Goal: Check status: Check status

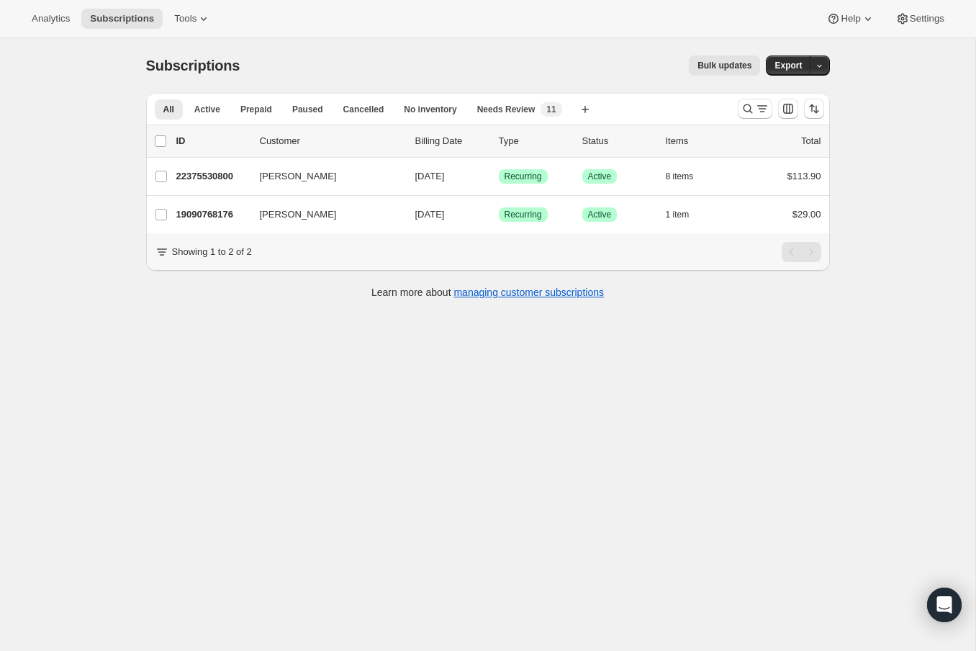
click at [735, 108] on div at bounding box center [781, 108] width 98 height 29
click at [742, 107] on icon "Search and filter results" at bounding box center [748, 109] width 14 height 14
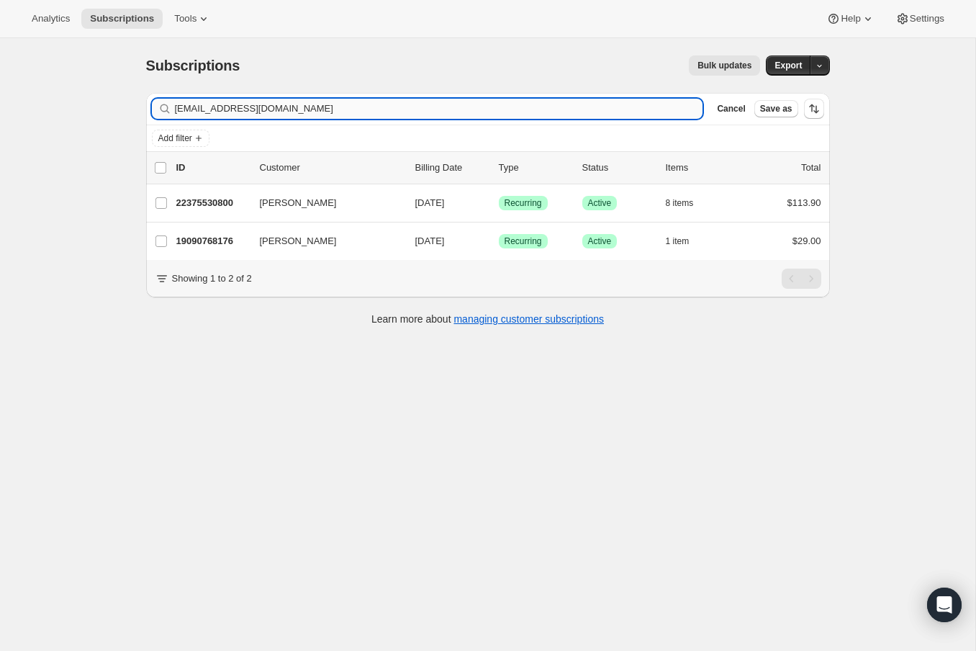
type input "[EMAIL_ADDRESS][DOMAIN_NAME]"
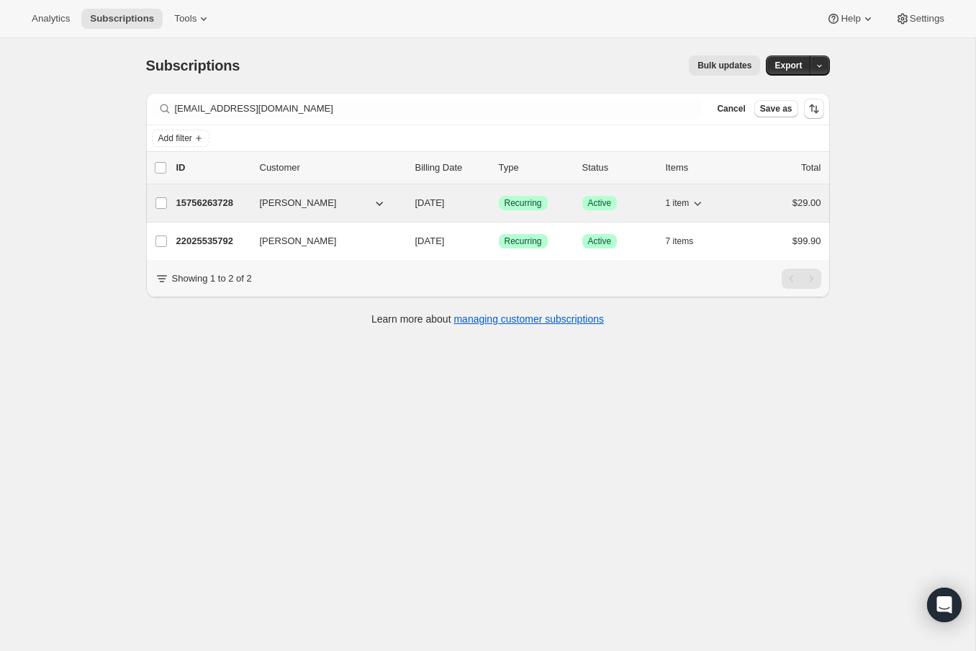
click at [340, 196] on button "[PERSON_NAME]" at bounding box center [323, 202] width 144 height 23
click at [244, 197] on p "15756263728" at bounding box center [212, 203] width 72 height 14
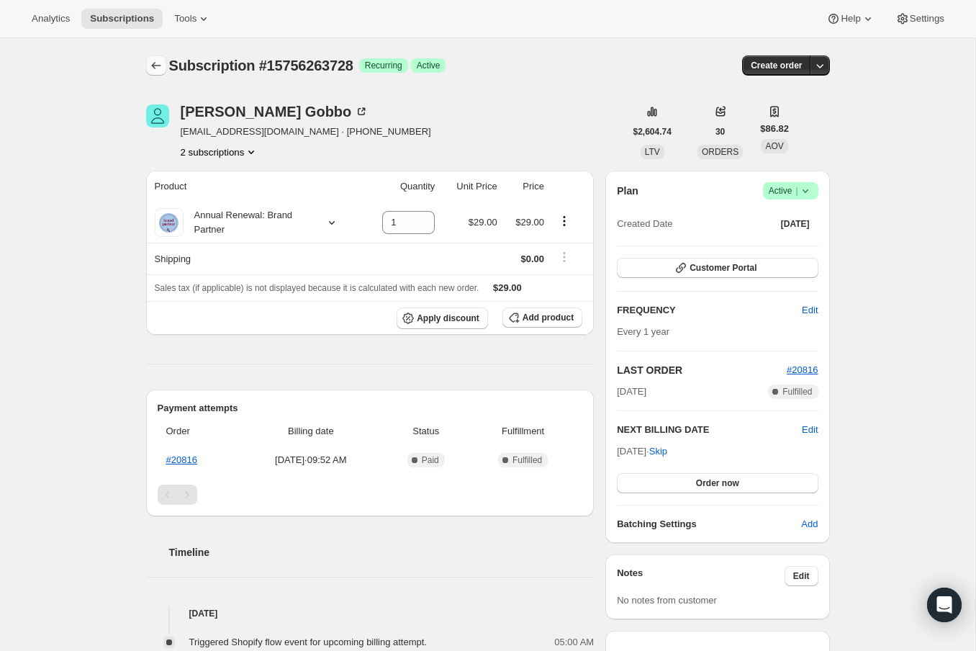
click at [165, 71] on button "Subscriptions" at bounding box center [156, 65] width 20 height 20
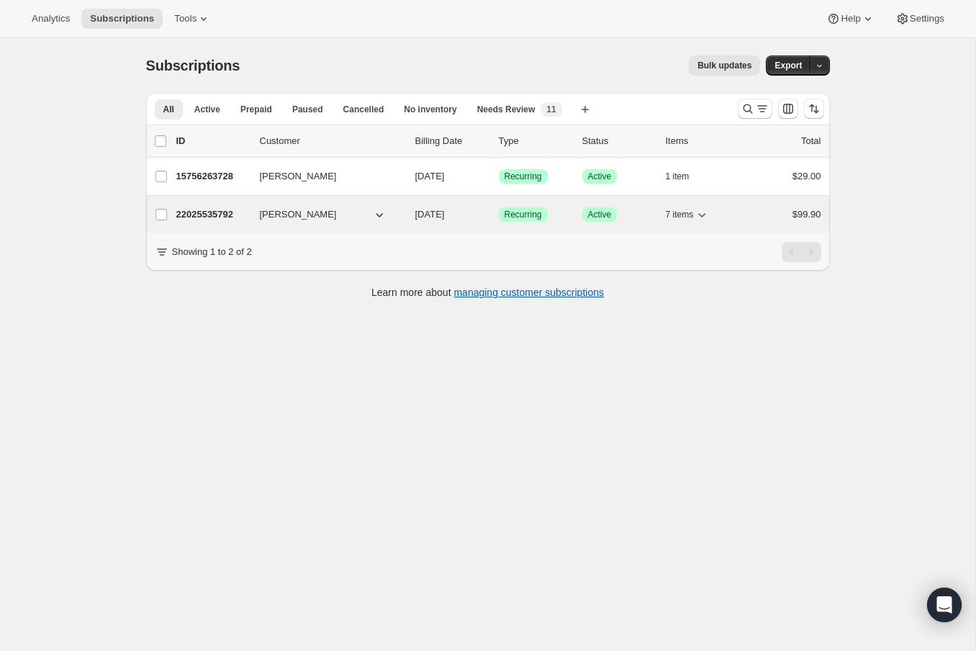
click at [338, 213] on button "[PERSON_NAME]" at bounding box center [323, 214] width 144 height 23
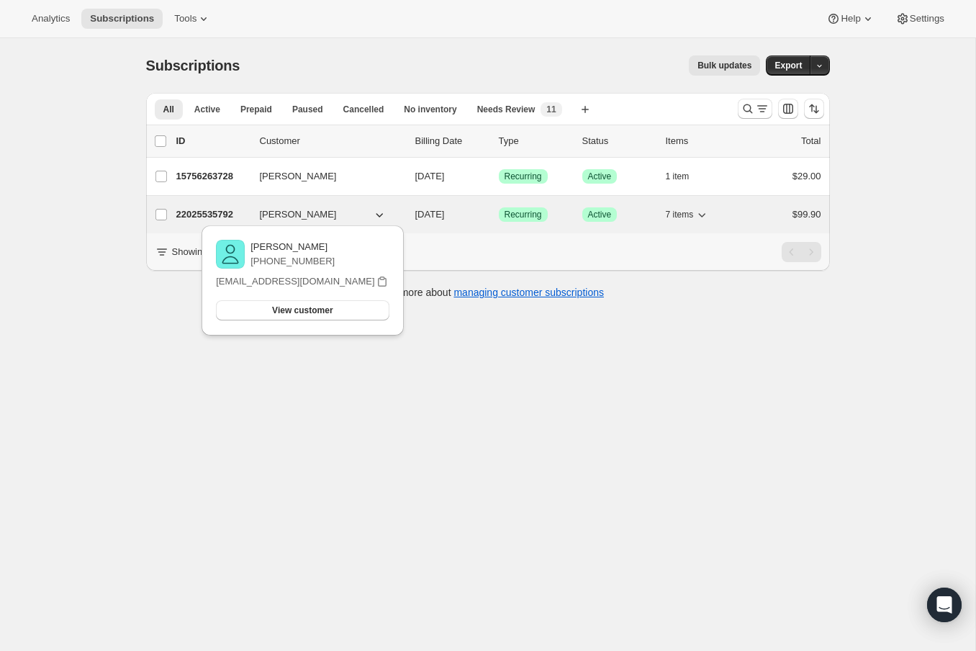
click at [230, 211] on p "22025535792" at bounding box center [212, 214] width 72 height 14
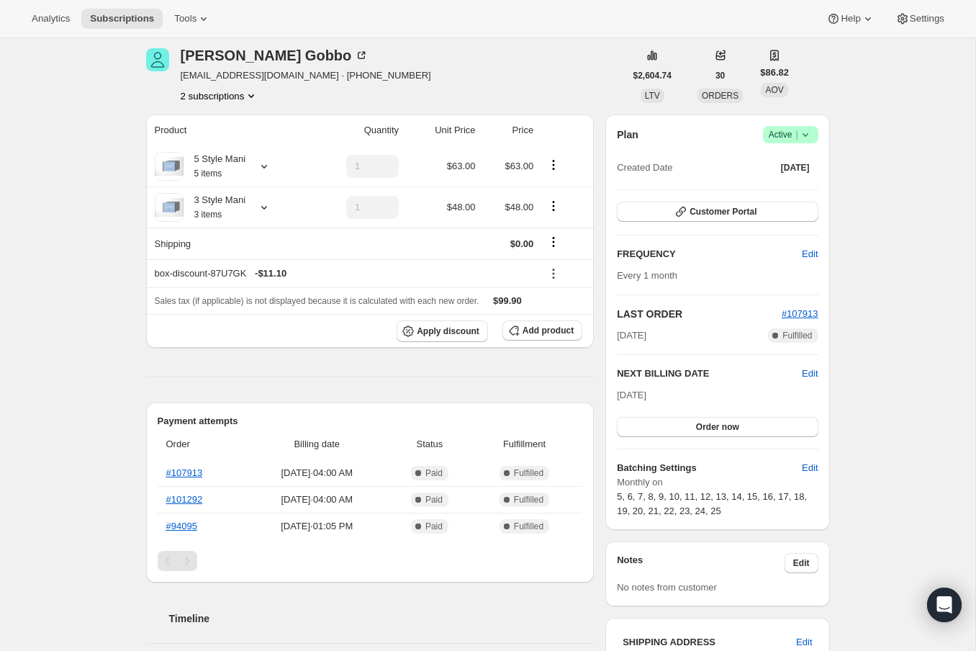
scroll to position [37, 0]
